Goal: Information Seeking & Learning: Check status

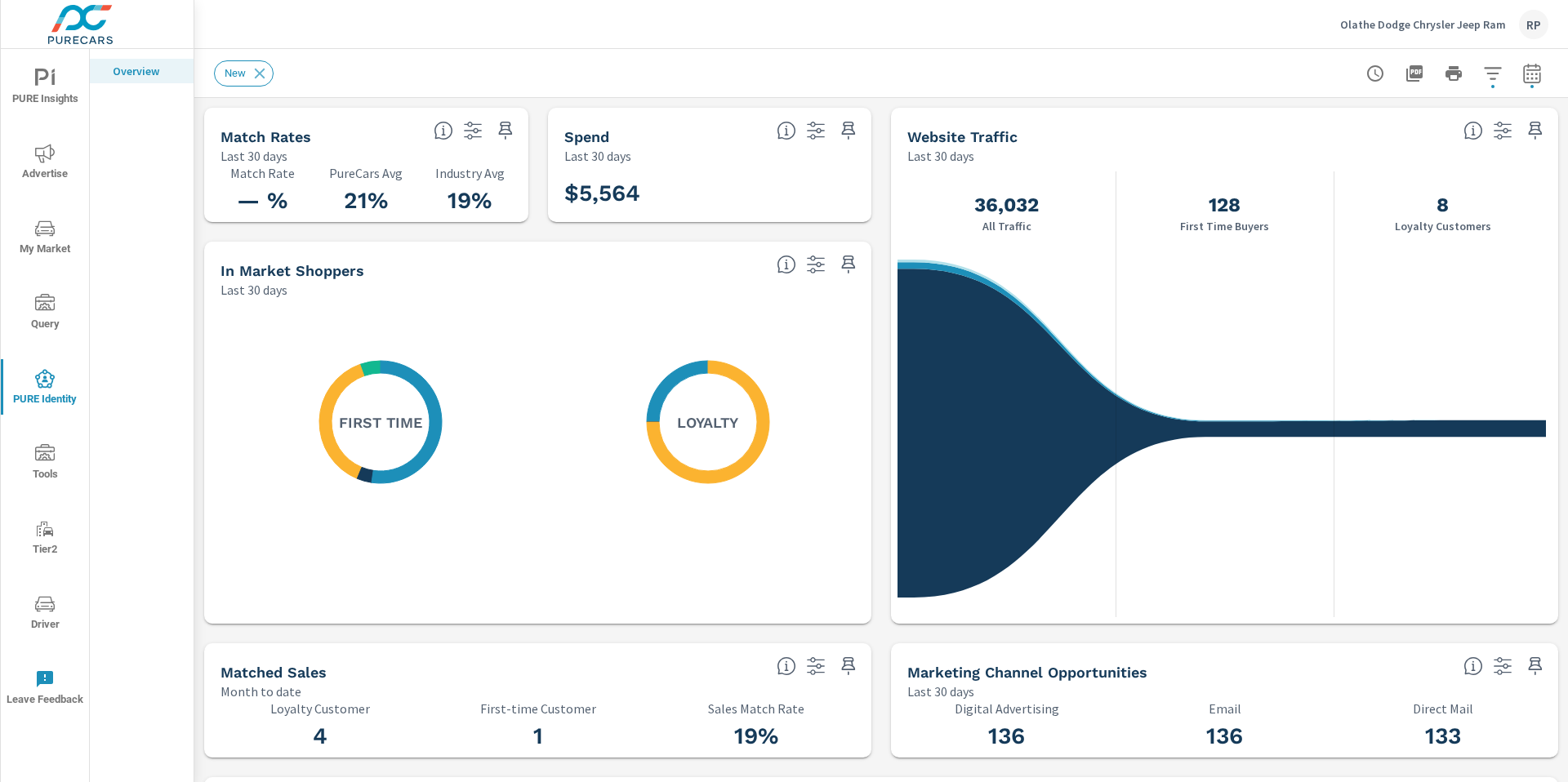
scroll to position [480, 0]
click at [1524, 26] on div "RP" at bounding box center [1533, 25] width 29 height 29
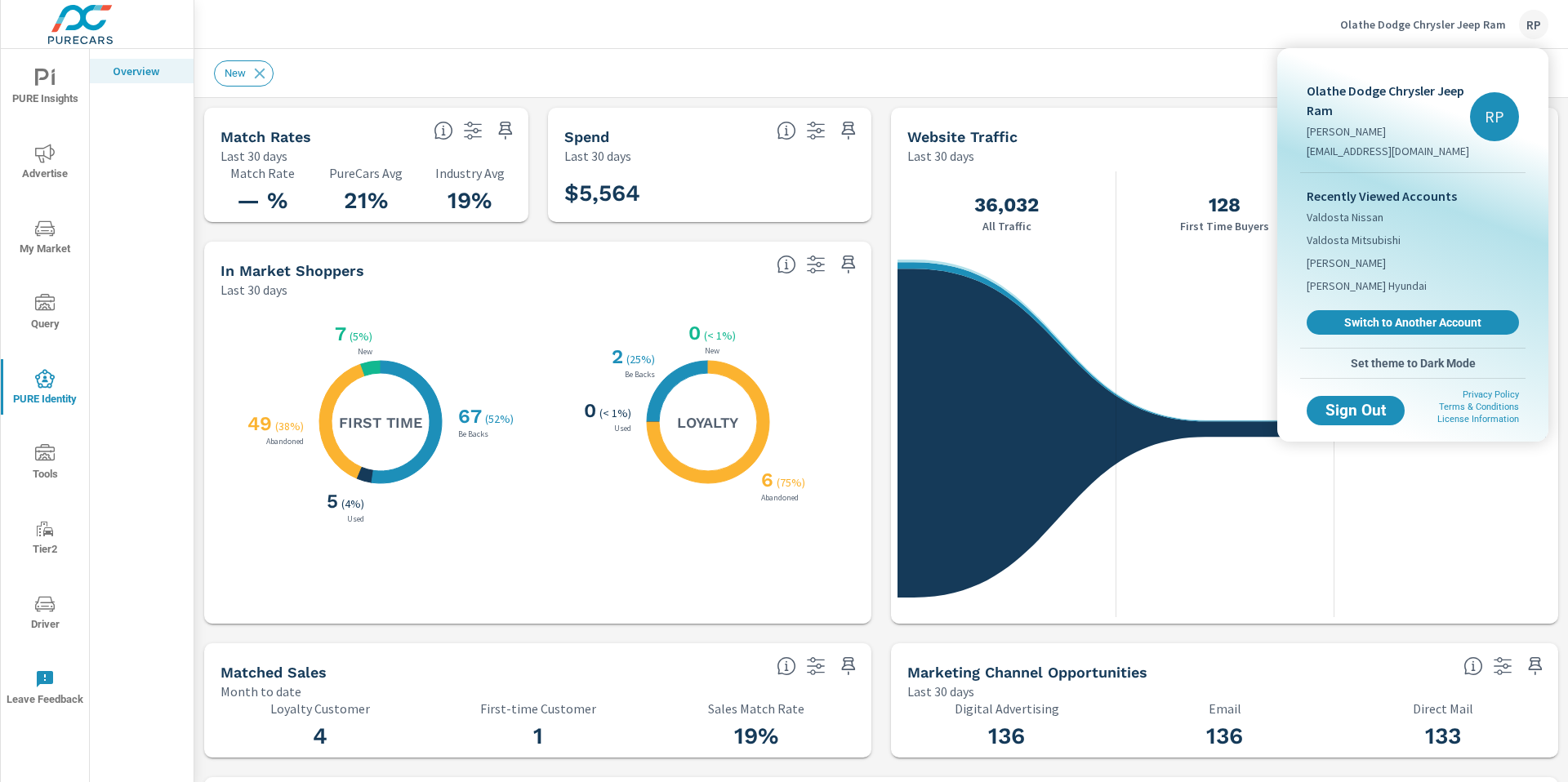
click at [1536, 20] on div at bounding box center [784, 391] width 1568 height 782
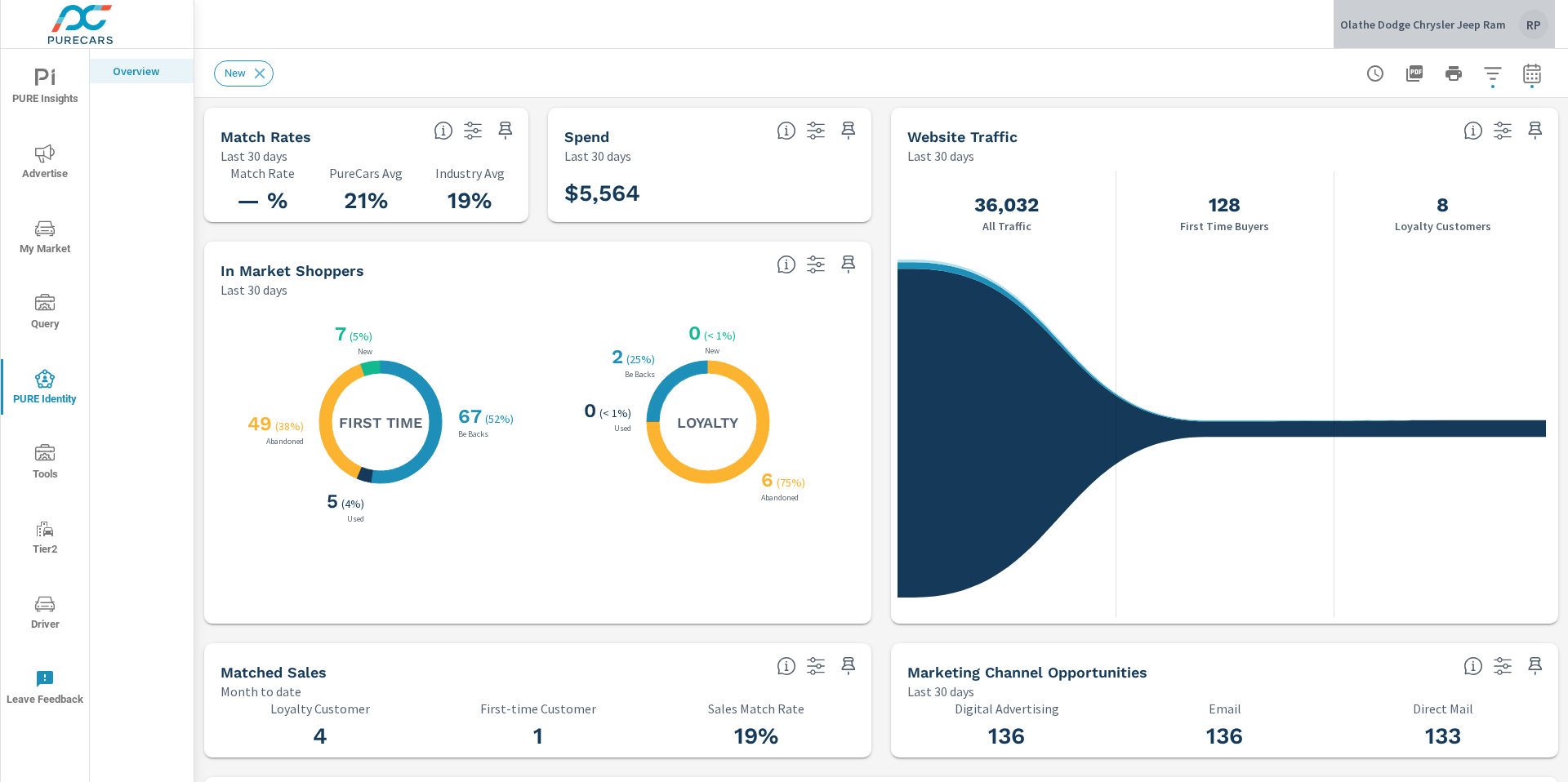
click at [1536, 20] on div "RP" at bounding box center [1533, 25] width 29 height 29
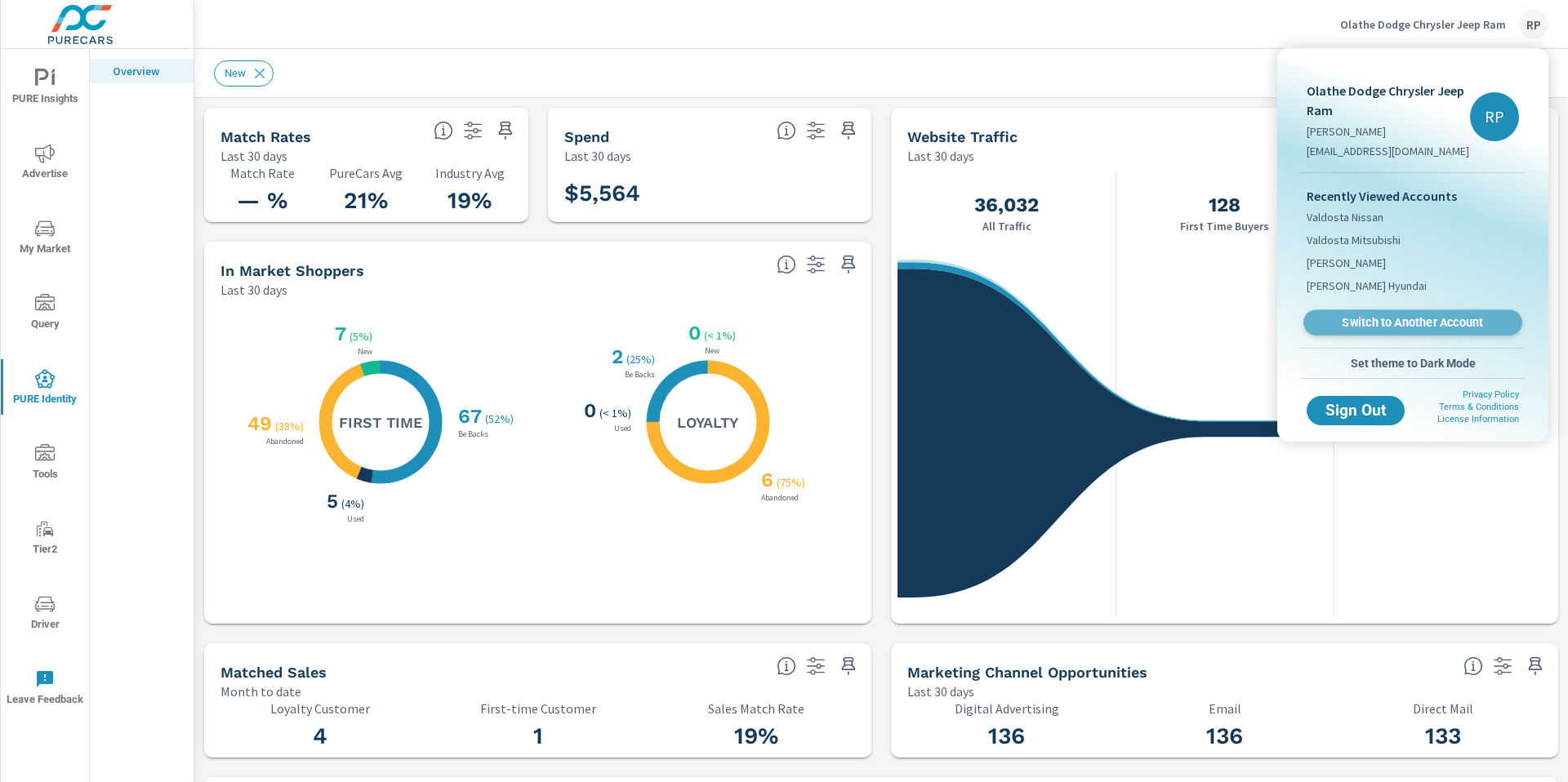
click at [1450, 318] on span "Switch to Another Account" at bounding box center [1412, 322] width 200 height 15
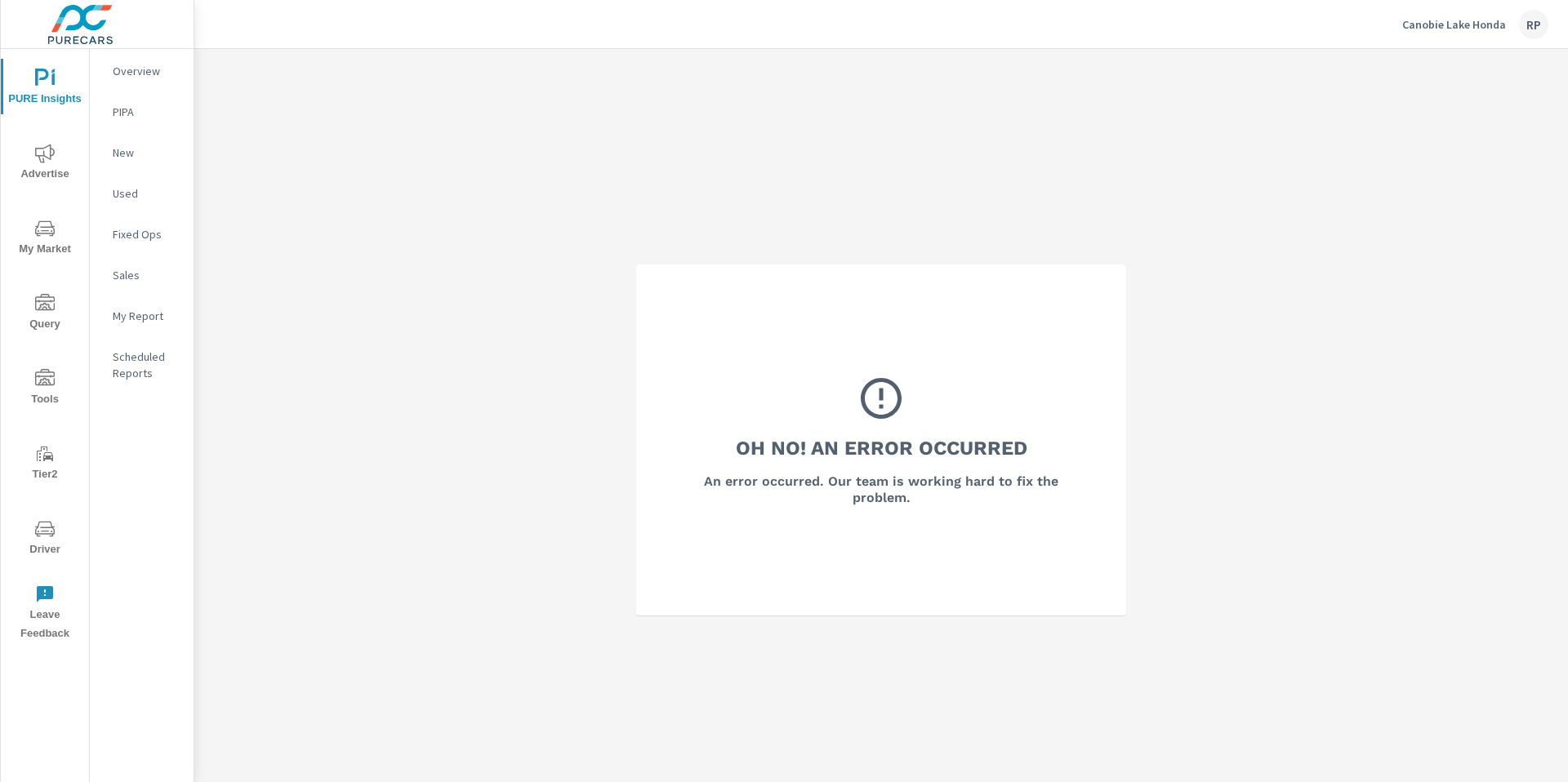
click at [44, 99] on span "PURE Insights" at bounding box center [45, 88] width 78 height 40
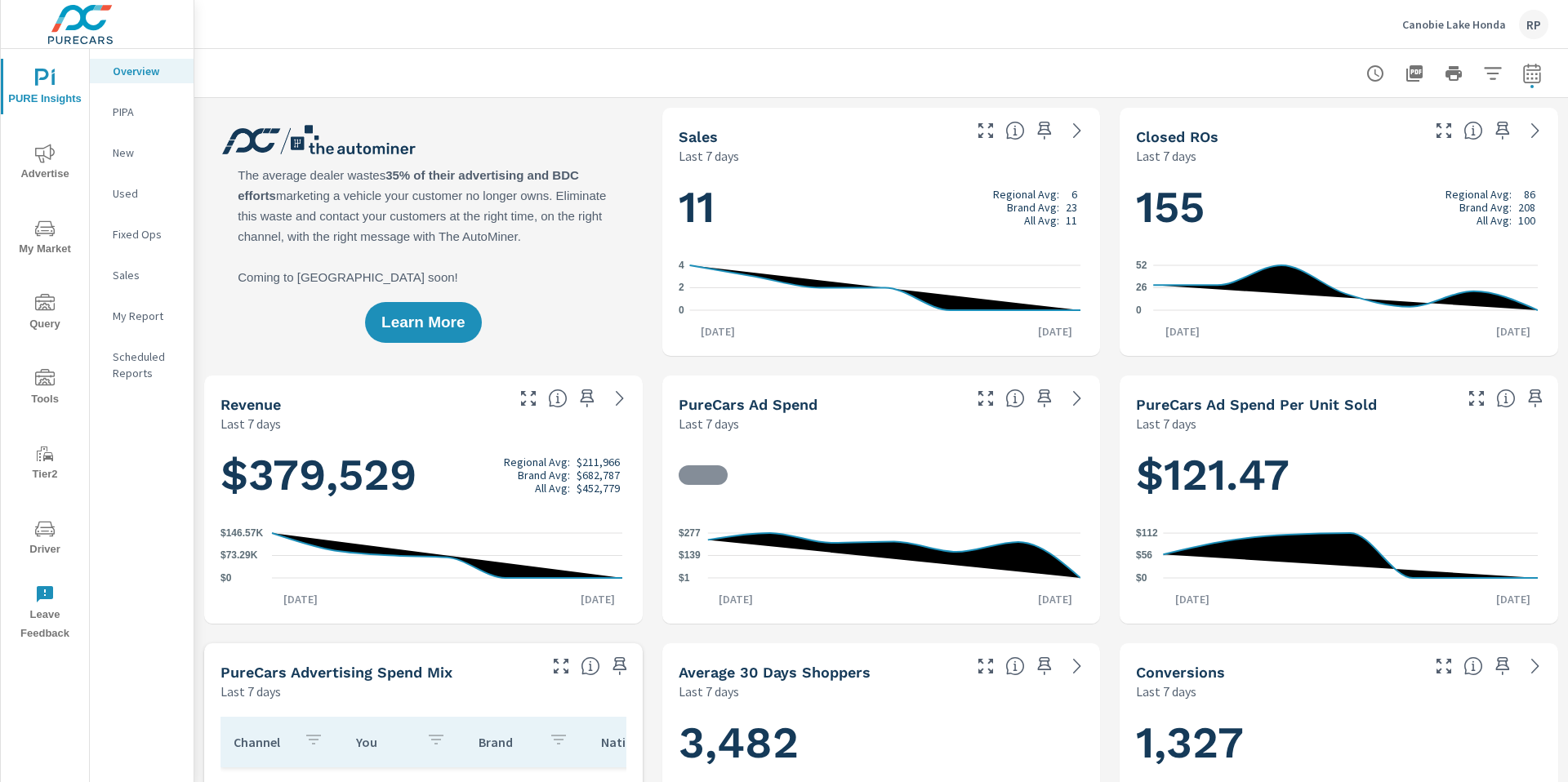
click at [66, 153] on span "Advertise" at bounding box center [45, 164] width 78 height 40
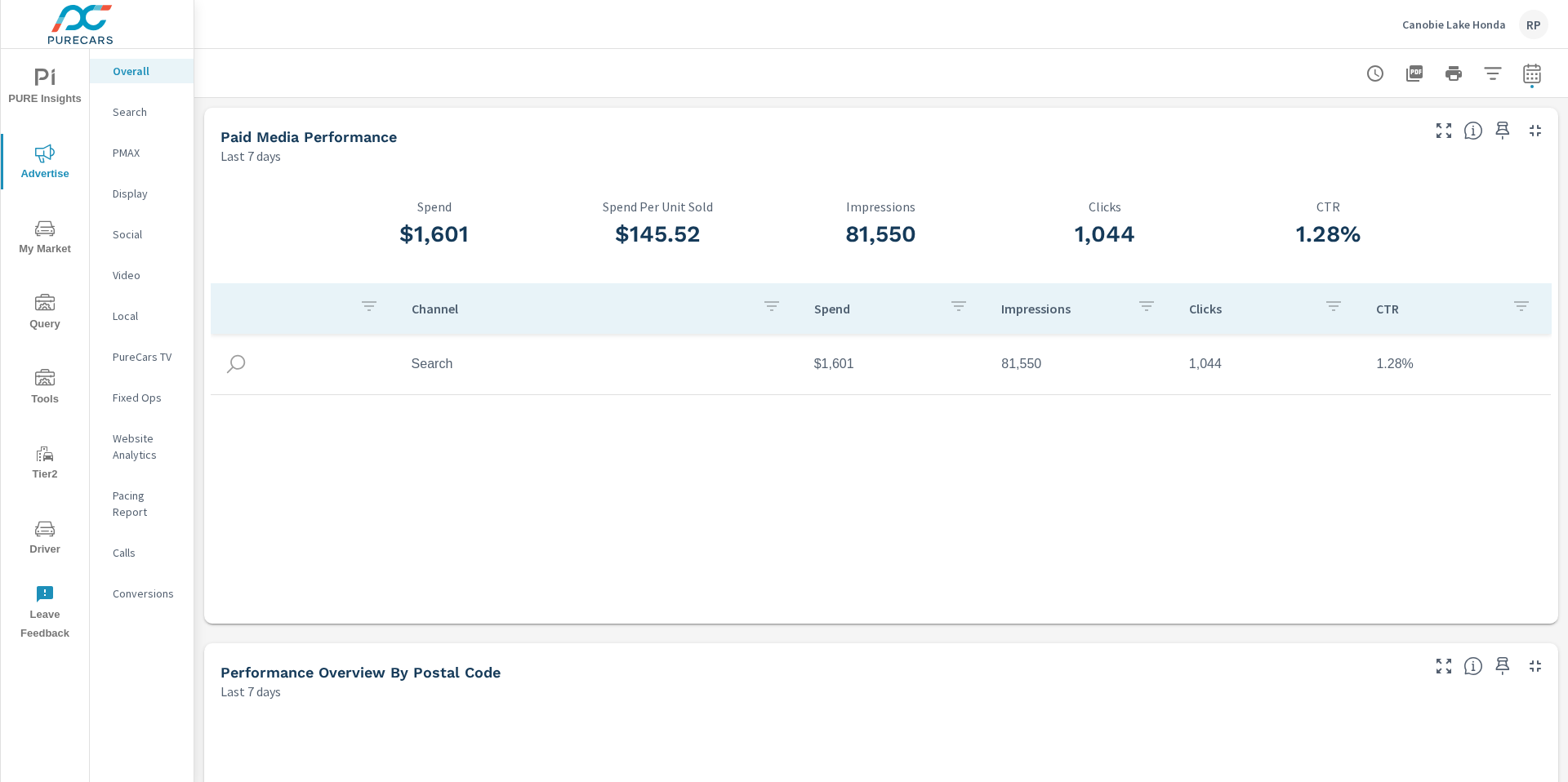
click at [1522, 67] on icon "button" at bounding box center [1532, 74] width 20 height 20
click at [1447, 131] on select "Custom Yesterday Last week Last 7 days Last 14 days Last 30 days Last 45 days L…" at bounding box center [1389, 142] width 163 height 33
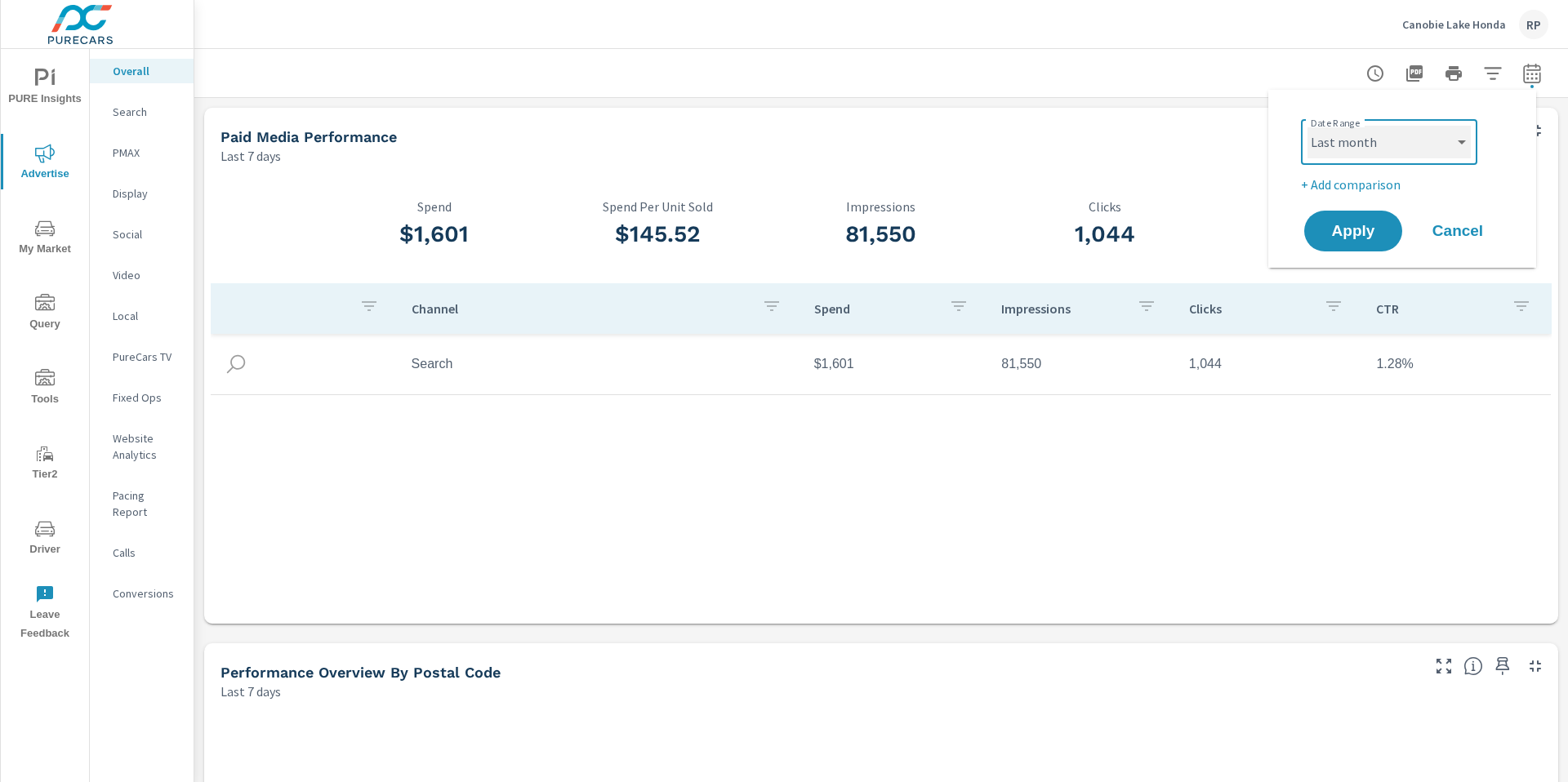
click at [1308, 126] on select "Custom Yesterday Last week Last 7 days Last 14 days Last 30 days Last 45 days L…" at bounding box center [1389, 142] width 163 height 33
select select "Last month"
click at [1349, 229] on span "Apply" at bounding box center [1353, 231] width 67 height 15
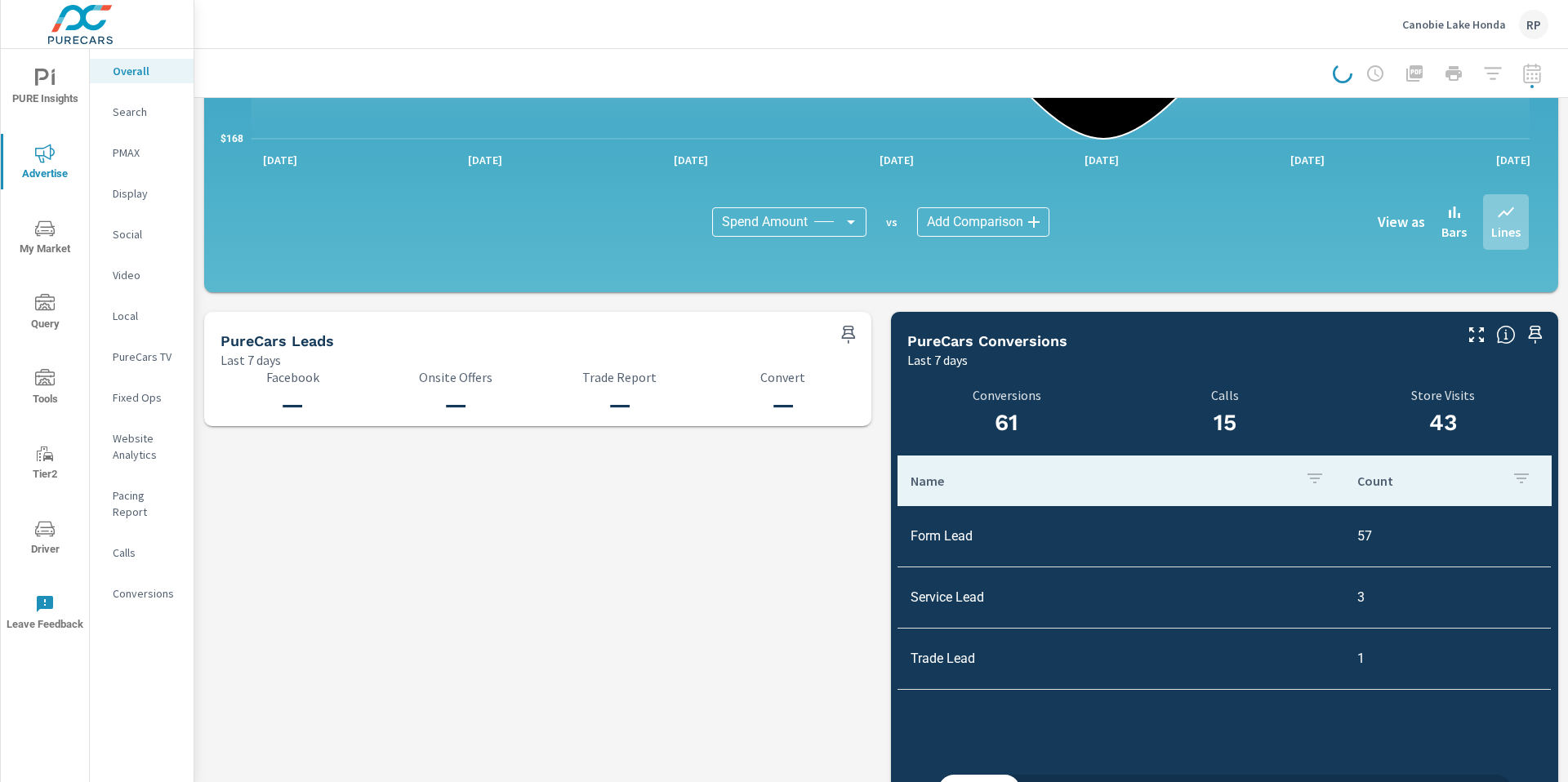
scroll to position [1592, 0]
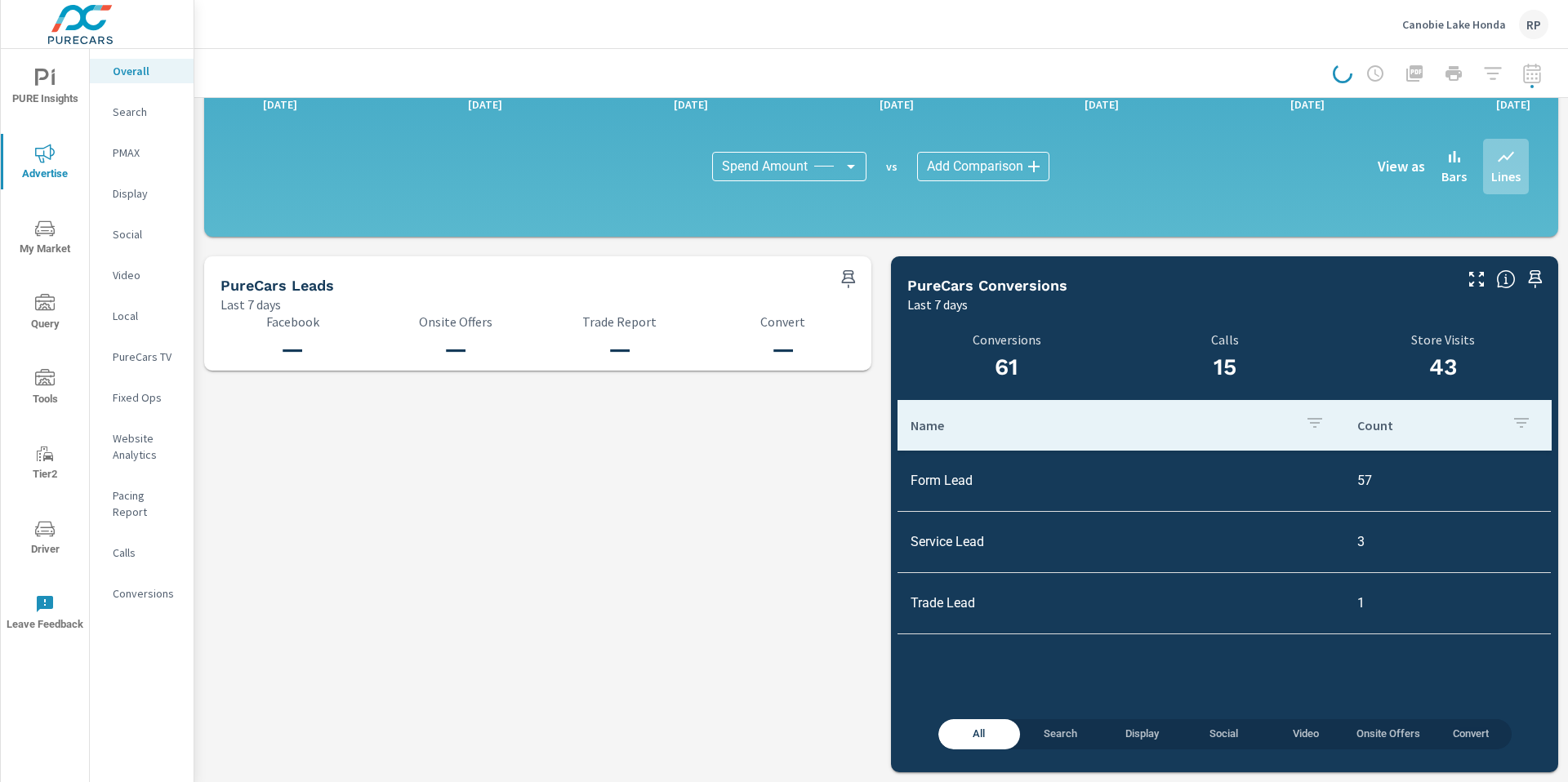
click at [1509, 81] on div at bounding box center [1441, 74] width 216 height 33
click at [1521, 79] on div at bounding box center [1441, 74] width 216 height 33
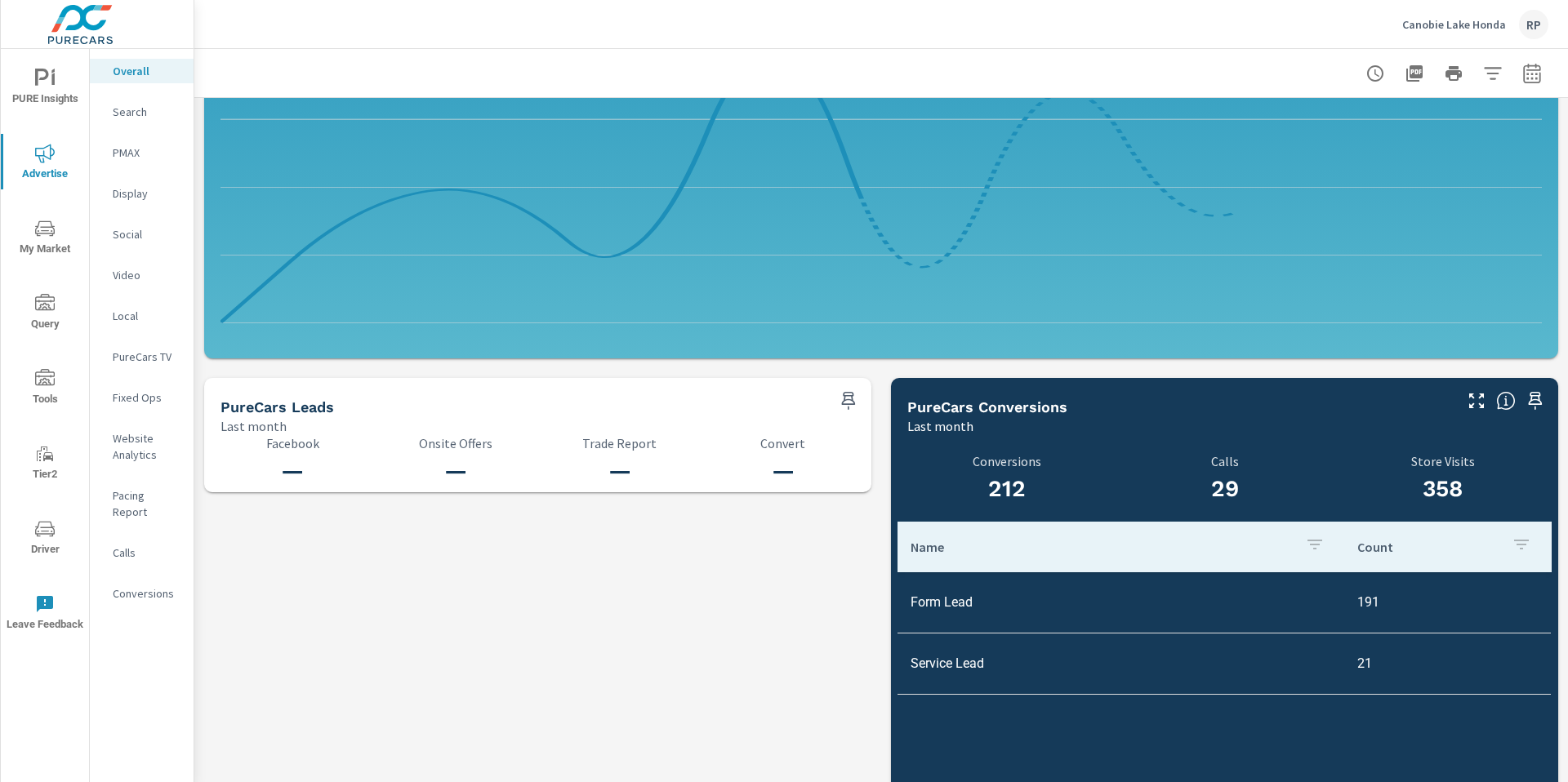
scroll to position [1592, 0]
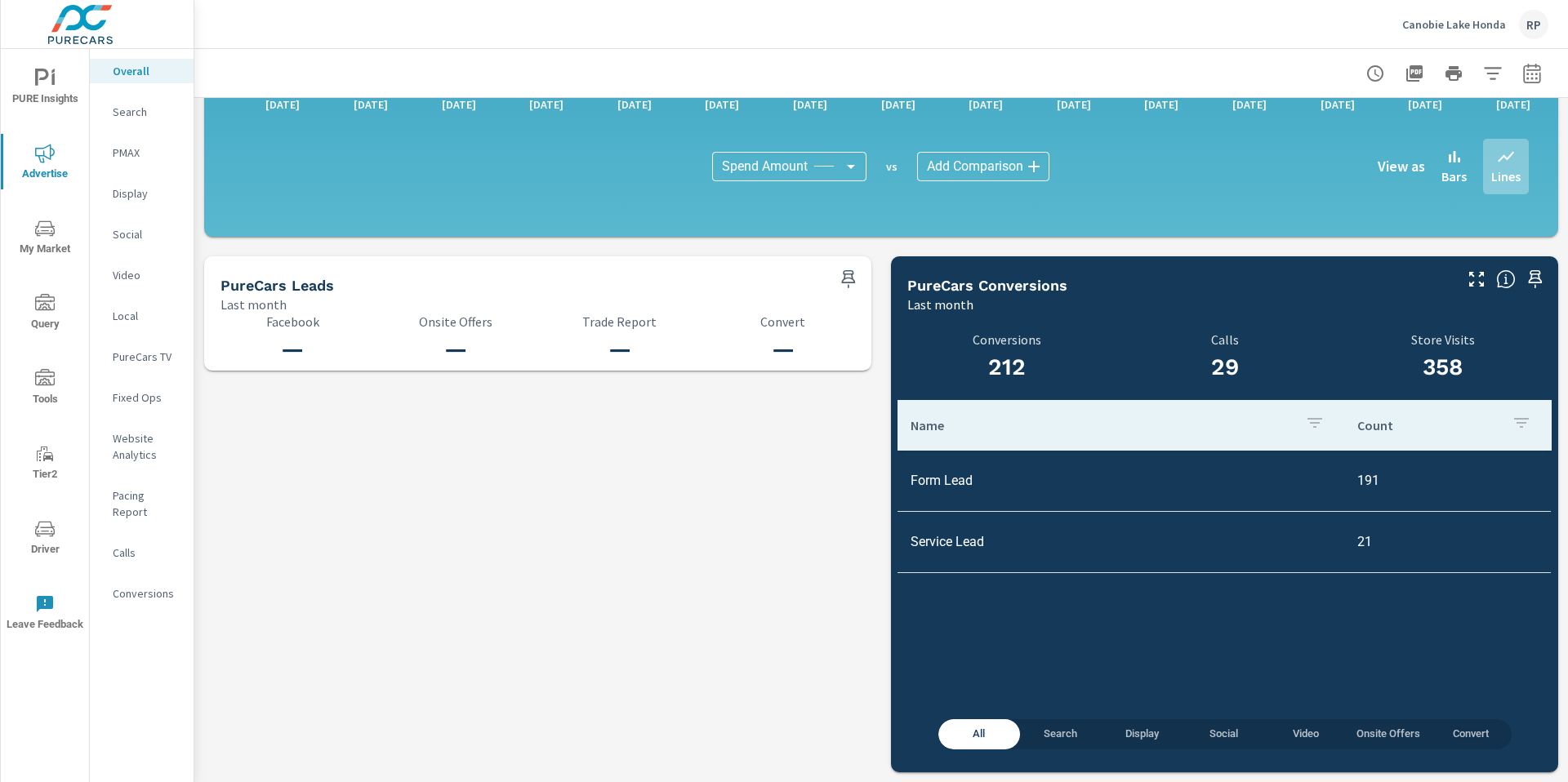
click at [155, 585] on p "Conversions" at bounding box center [147, 594] width 67 height 16
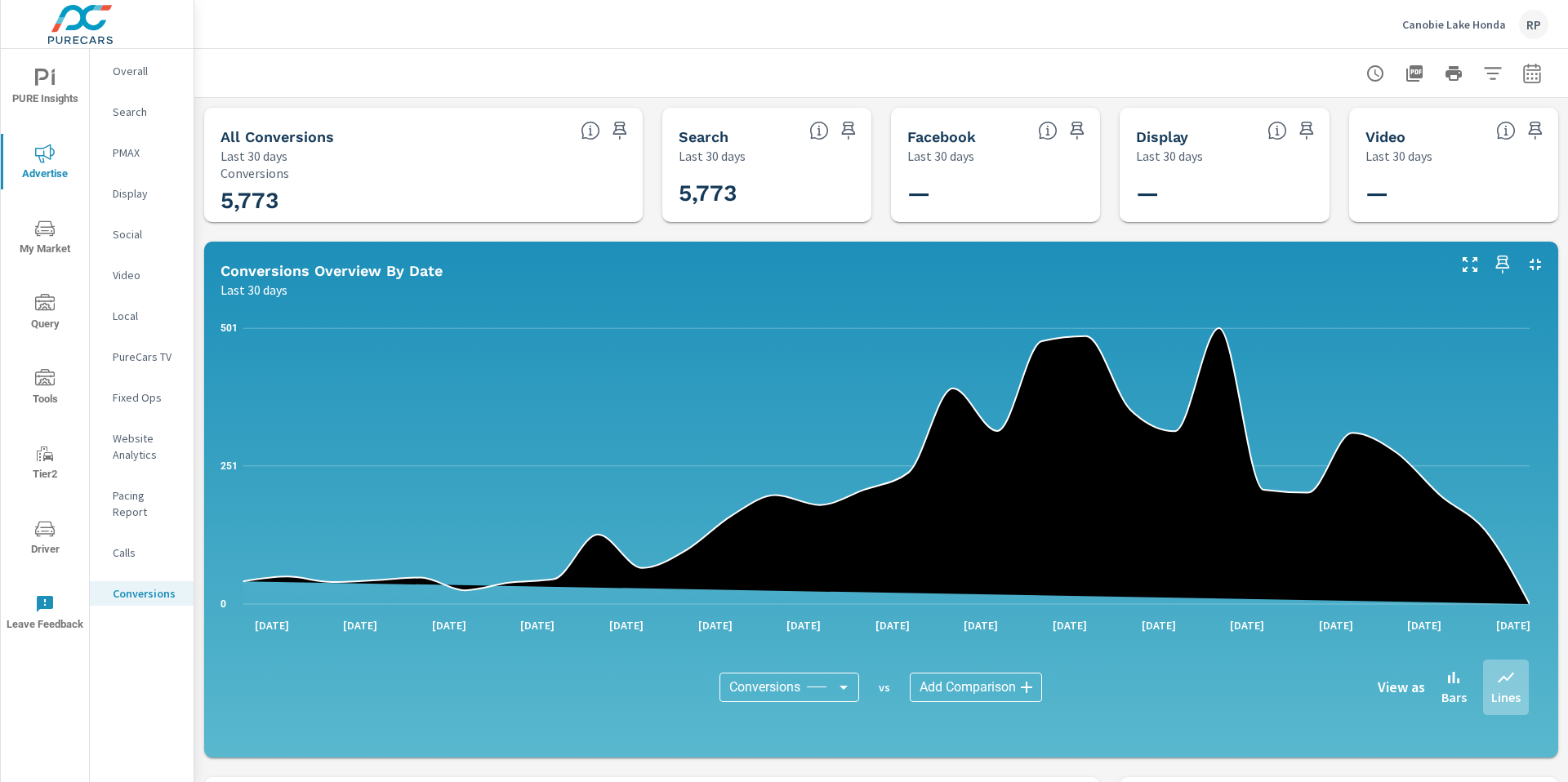
click at [119, 544] on p "Calls" at bounding box center [147, 553] width 67 height 16
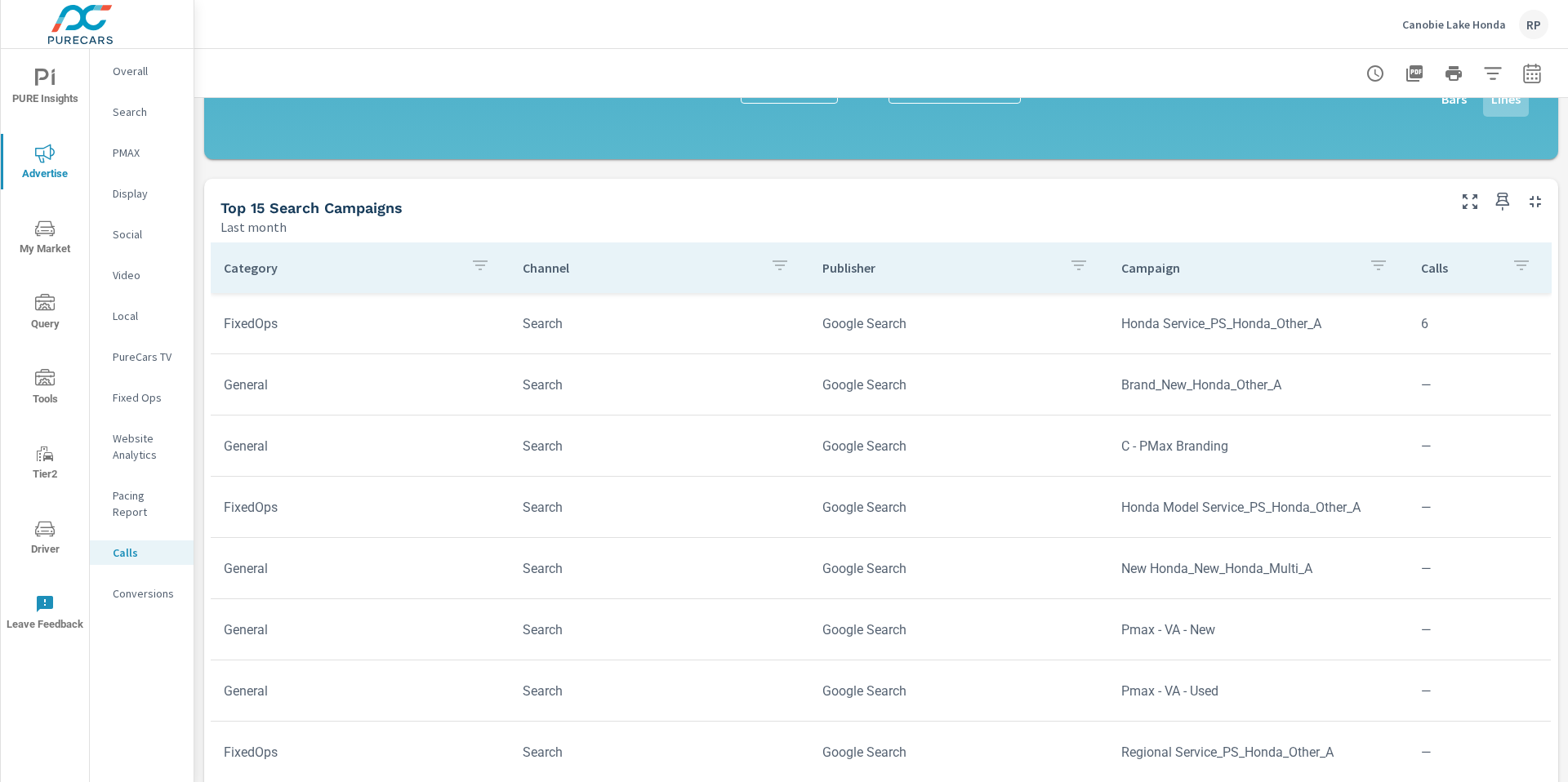
scroll to position [735, 0]
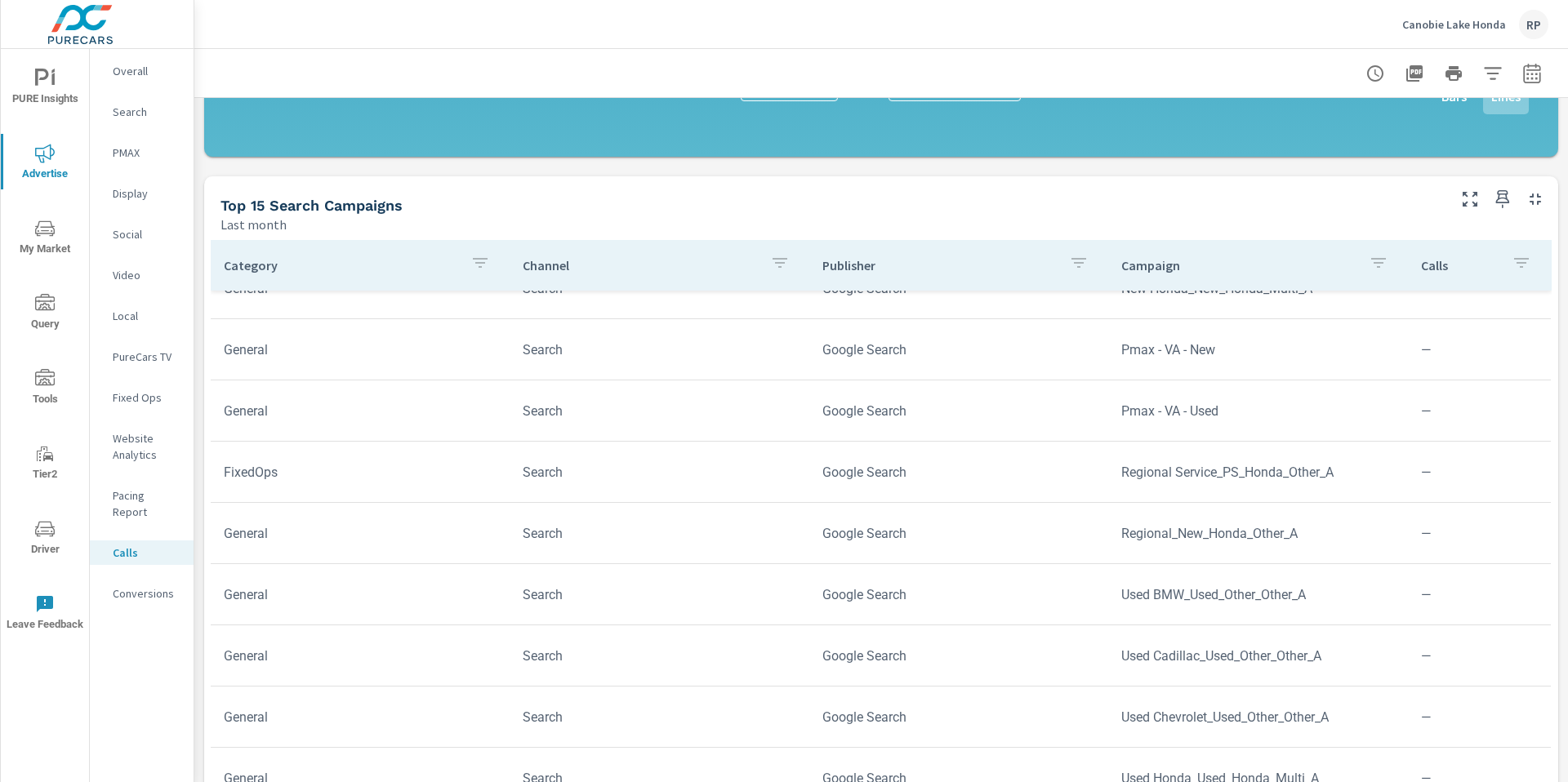
scroll to position [280, 0]
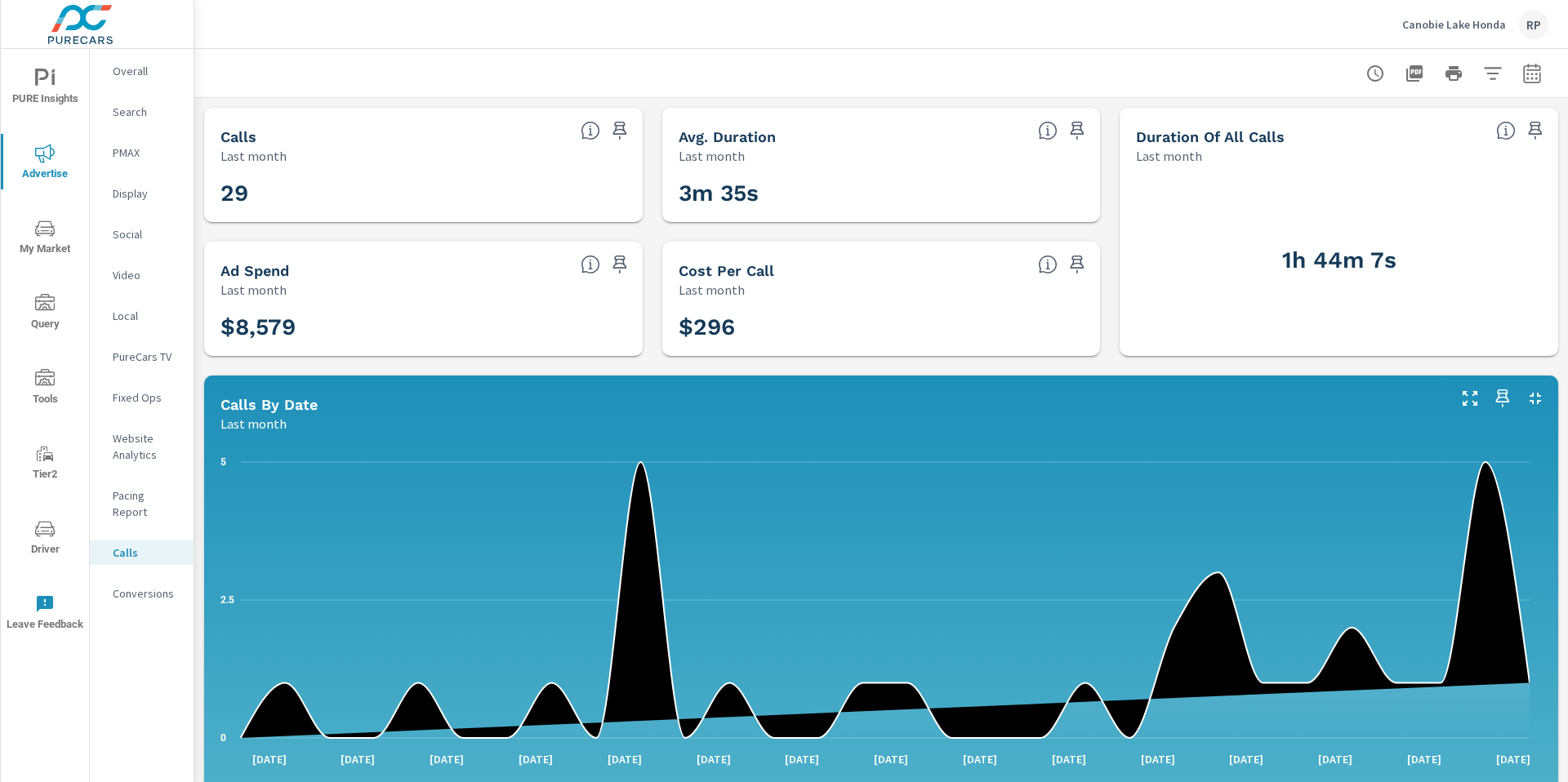
click at [130, 115] on p "Search" at bounding box center [147, 112] width 67 height 16
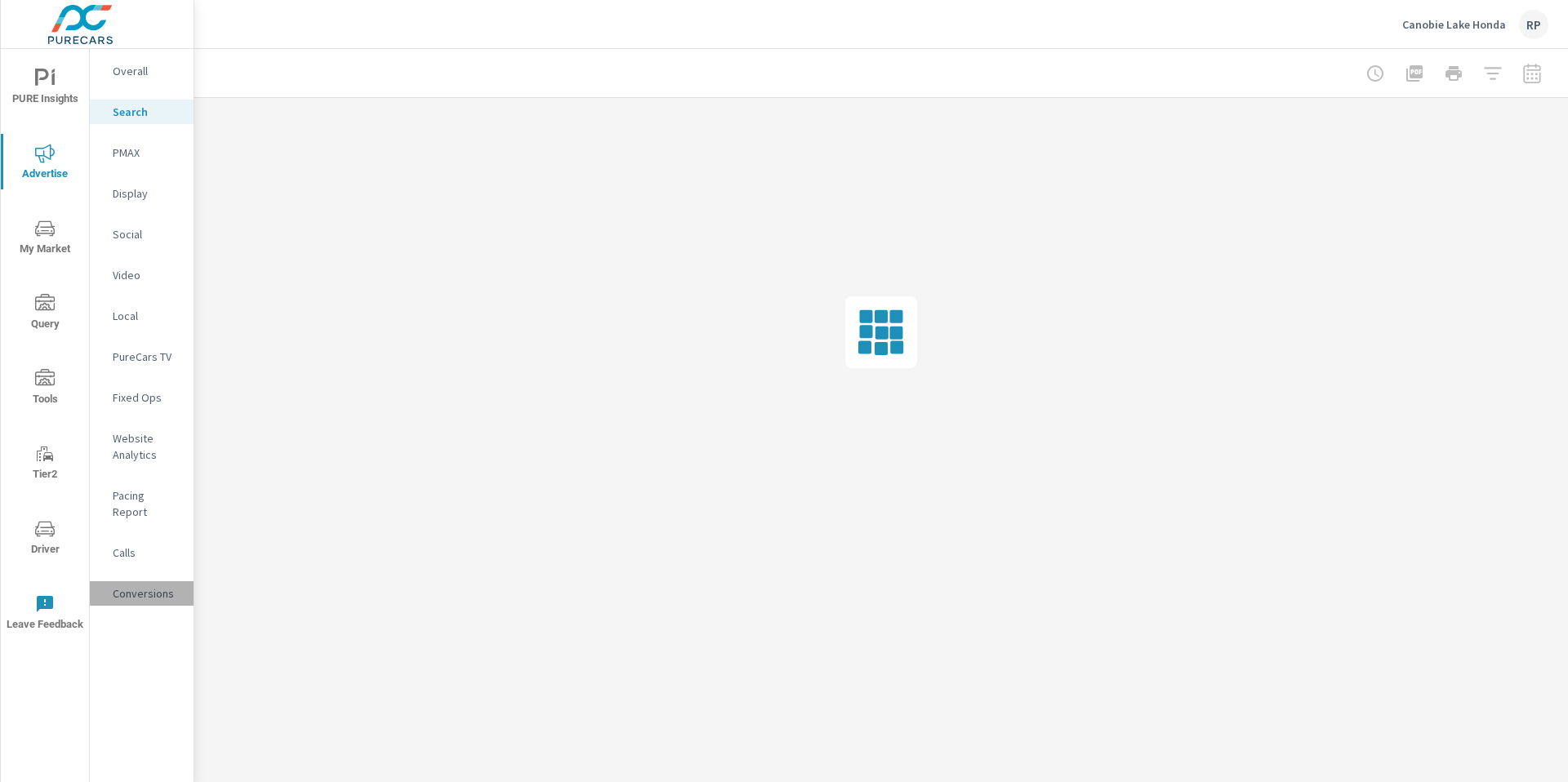
click at [154, 585] on div "Conversions" at bounding box center [142, 594] width 104 height 25
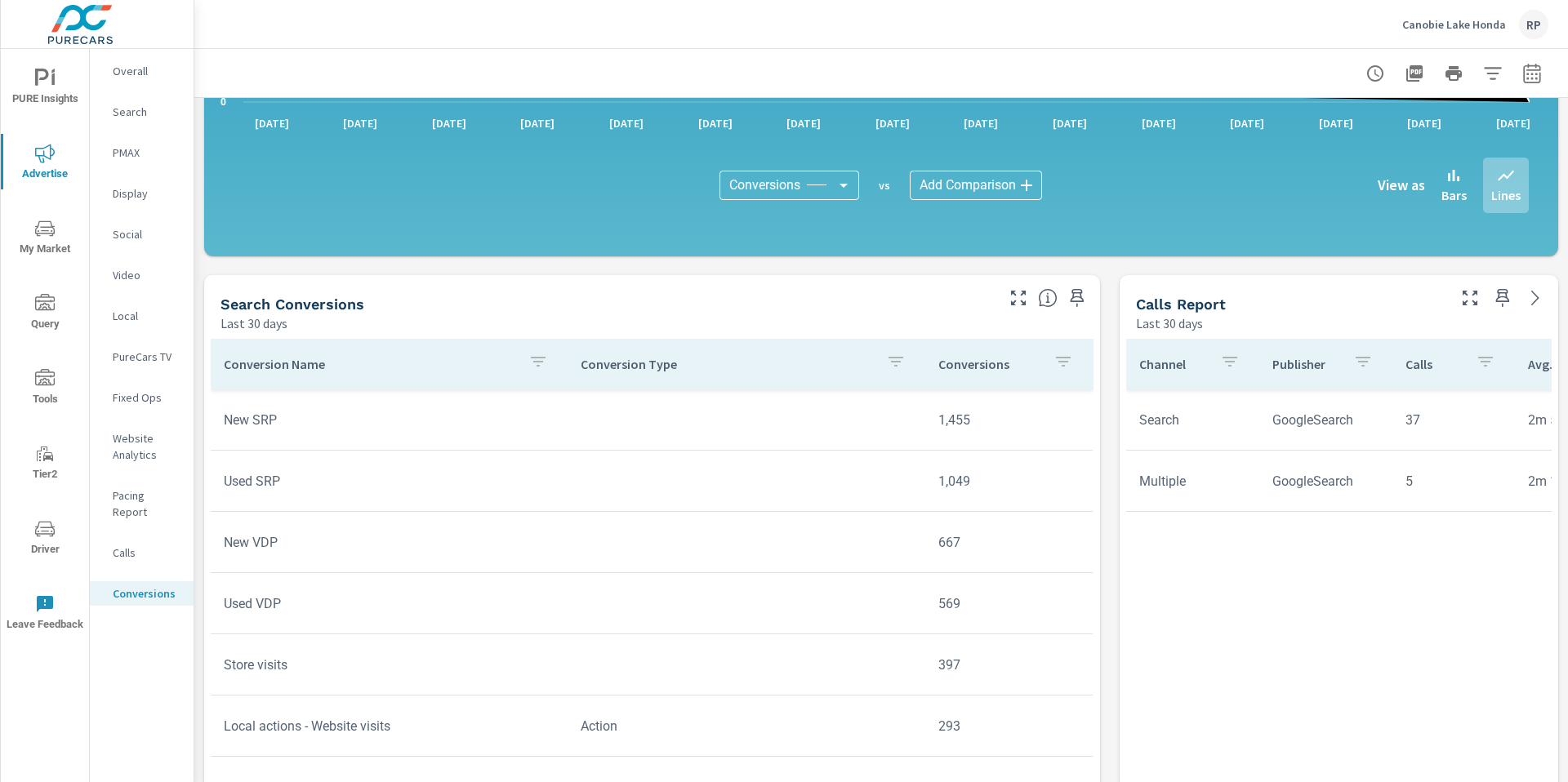
scroll to position [580, 0]
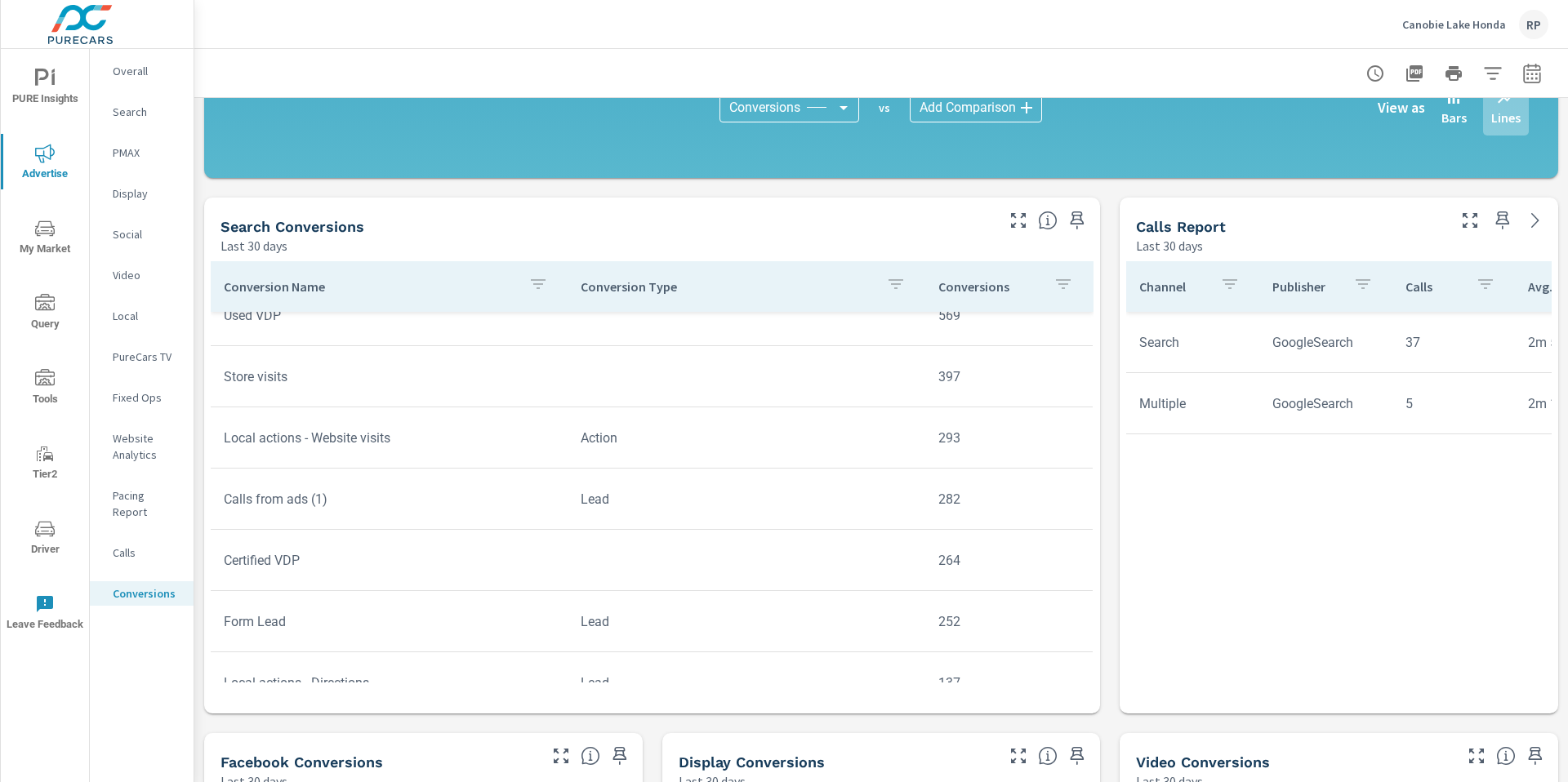
scroll to position [211, 0]
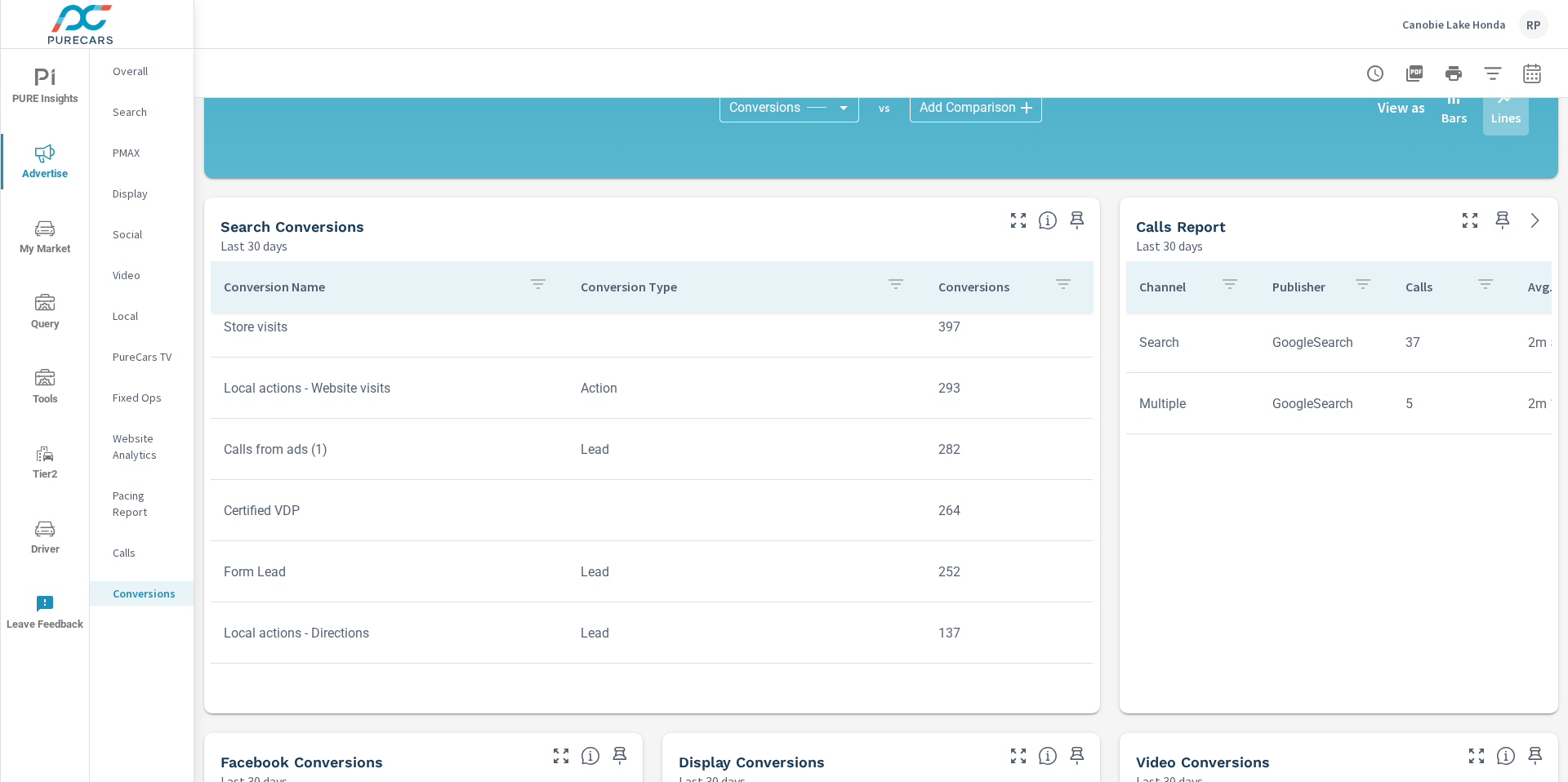
scroll to position [285, 0]
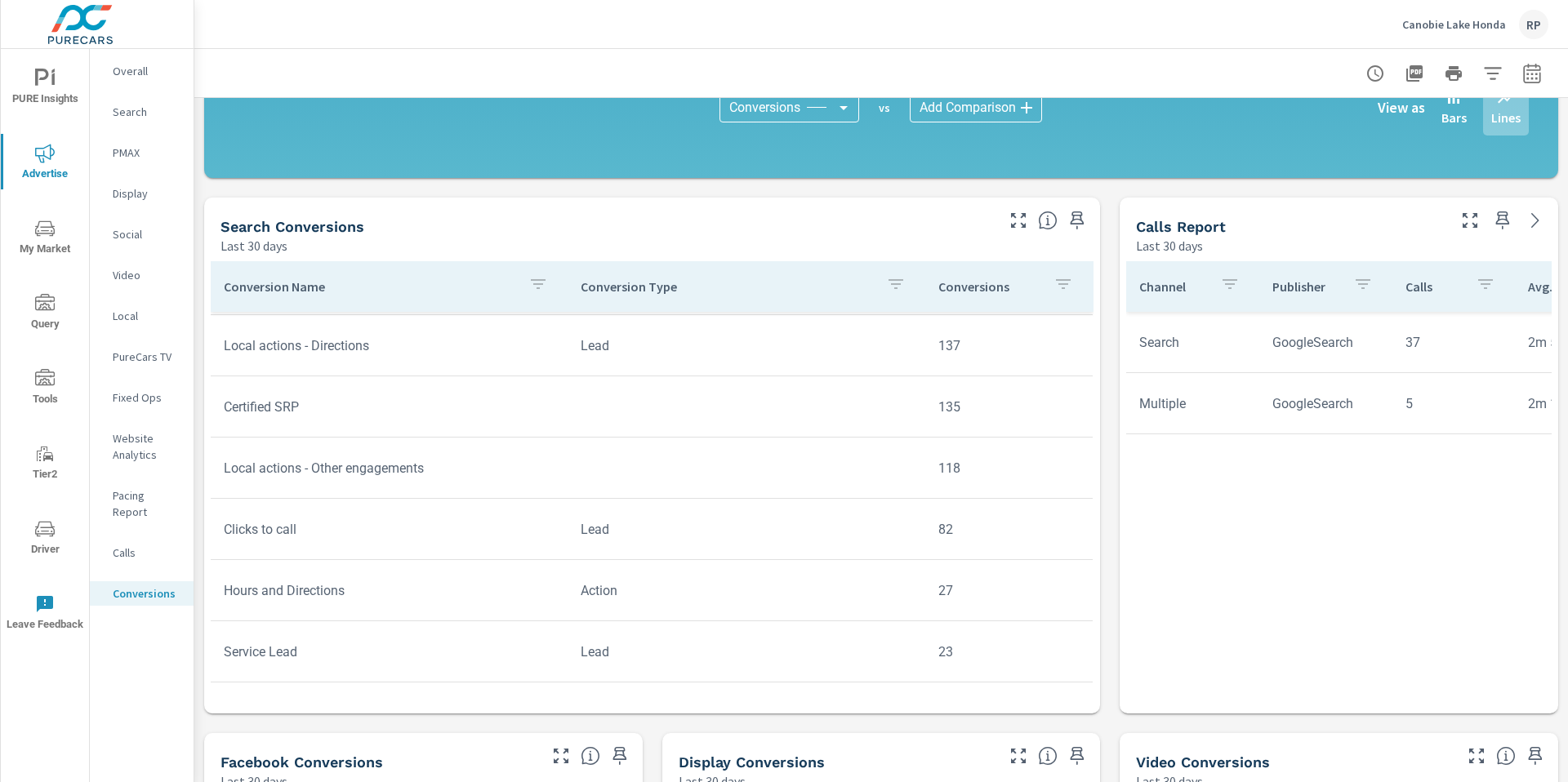
scroll to position [549, 0]
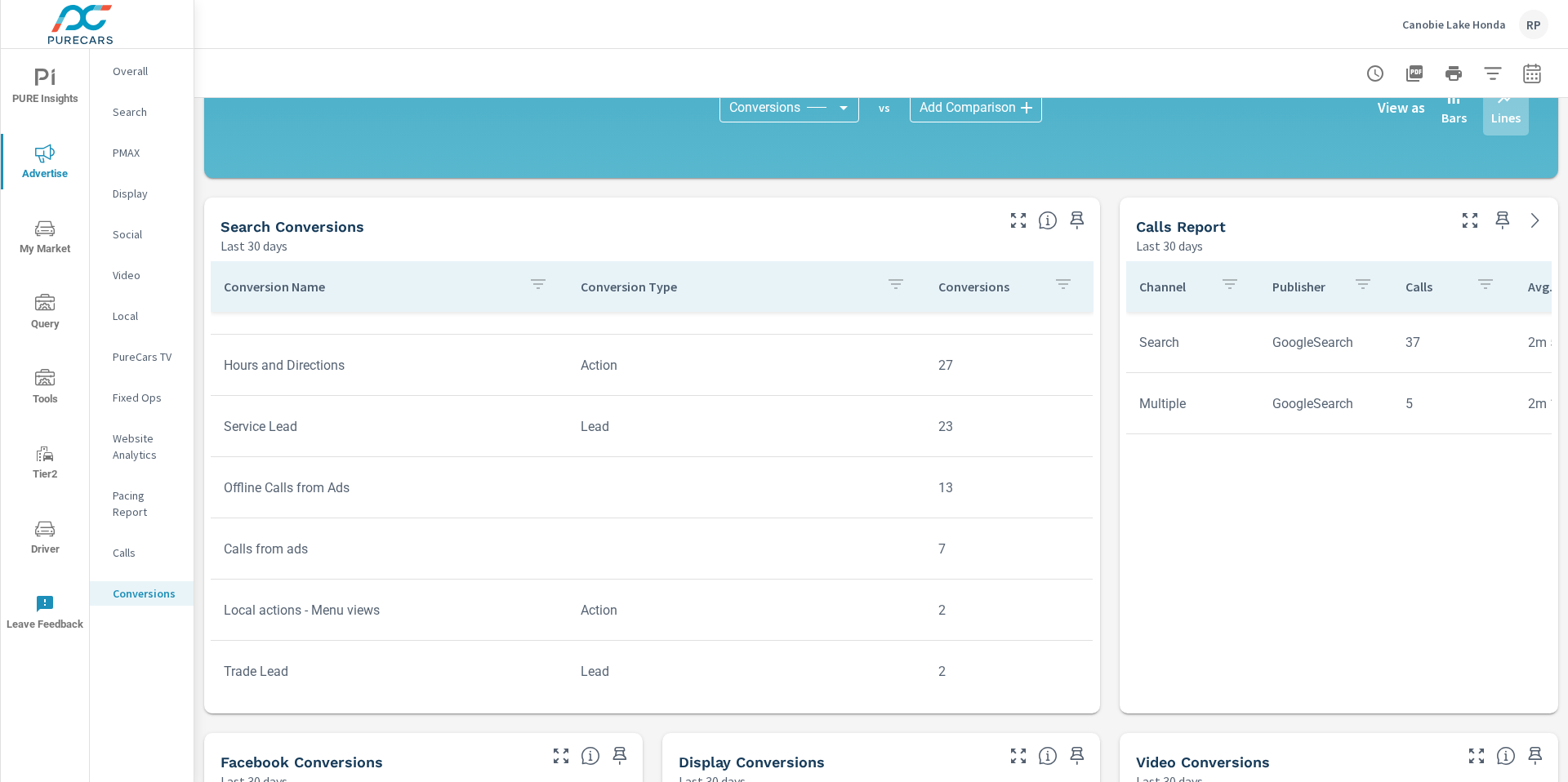
scroll to position [789, 0]
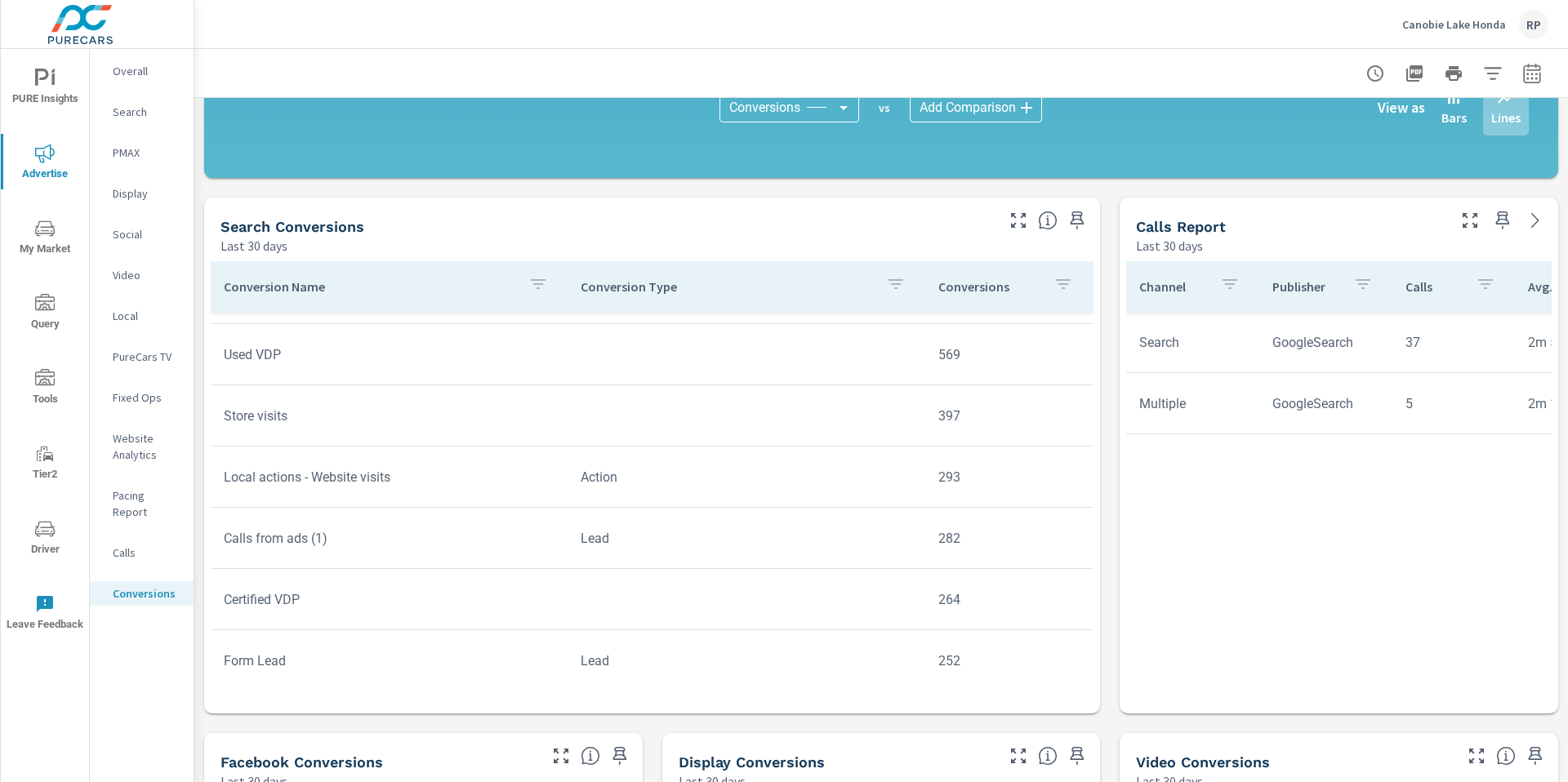
scroll to position [49, 0]
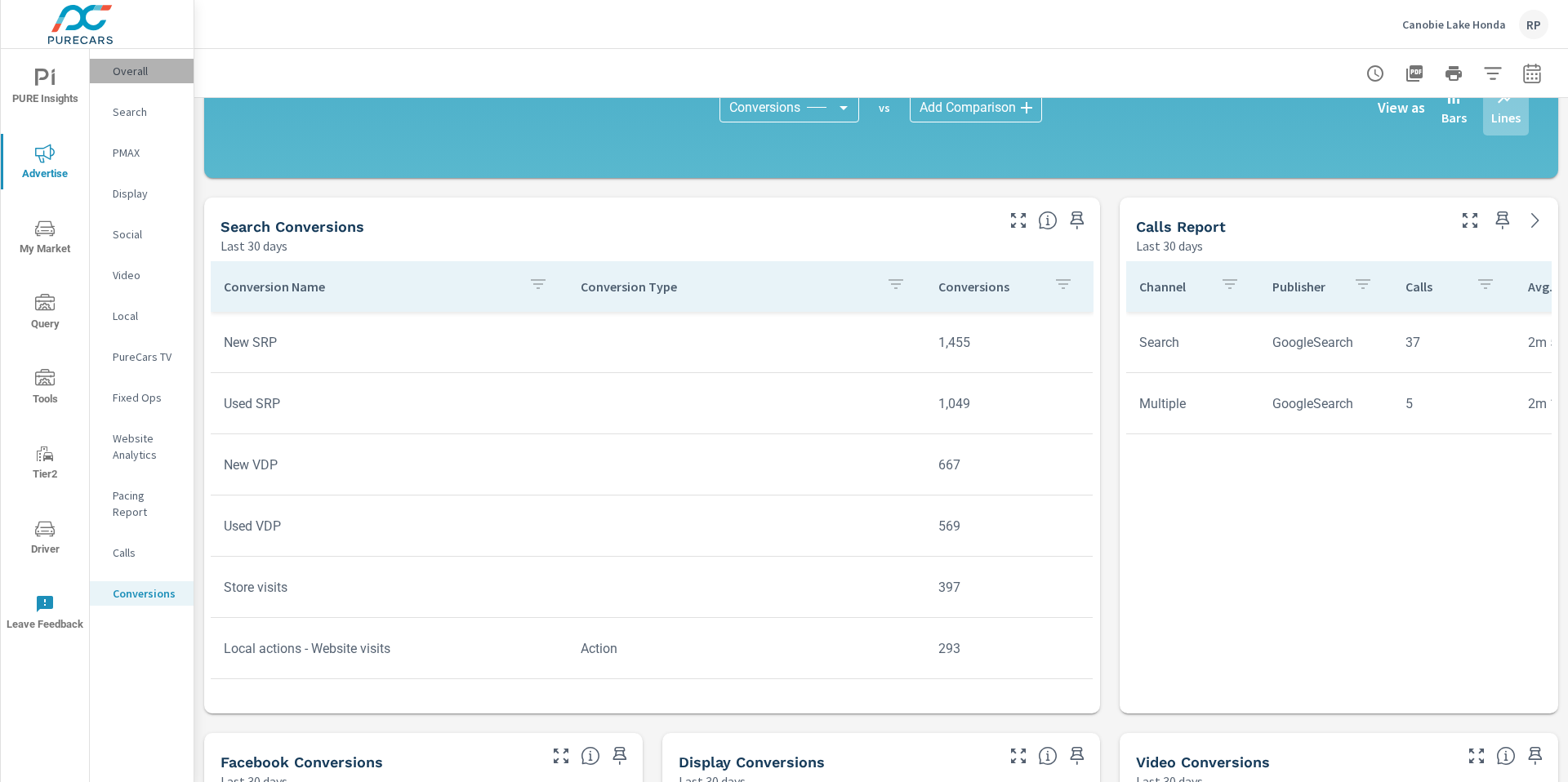
click at [141, 81] on div "Overall" at bounding box center [142, 71] width 104 height 25
